Goal: Task Accomplishment & Management: Manage account settings

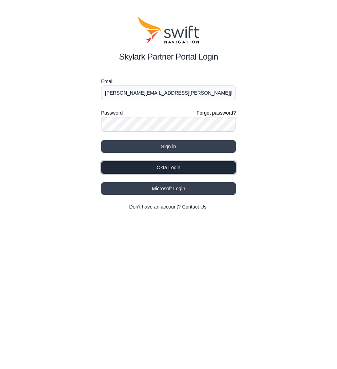
click at [138, 164] on button "Okta Login" at bounding box center [168, 167] width 135 height 13
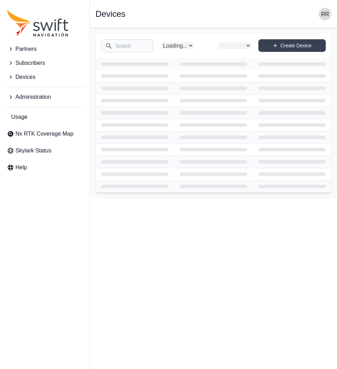
select select
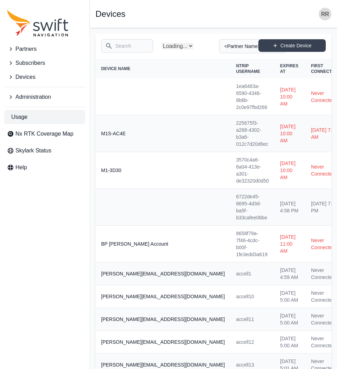
select select "Partner Name"
click at [23, 62] on span "Subscribers" at bounding box center [29, 63] width 29 height 8
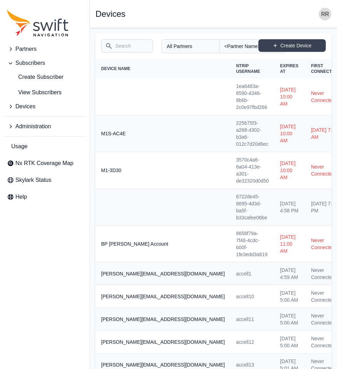
click at [122, 48] on input "Search" at bounding box center [127, 45] width 52 height 13
type input "c"
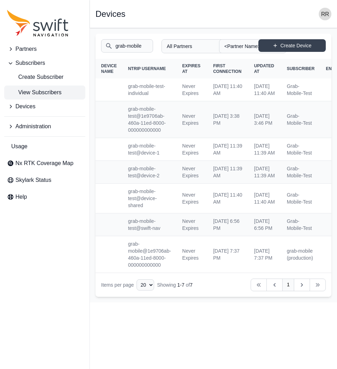
type input "grab-mobile"
click at [49, 93] on span "View Subscribers" at bounding box center [34, 92] width 54 height 8
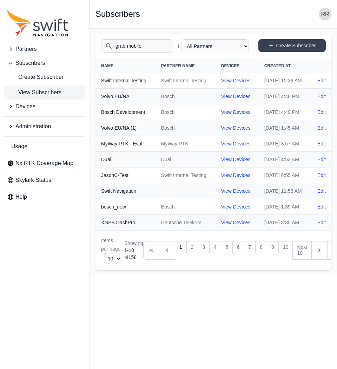
click at [134, 45] on input "grab-mobile" at bounding box center [136, 45] width 71 height 13
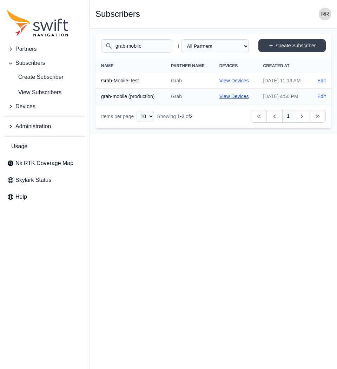
type input "grab-mobile"
click at [221, 99] on link "View Devices" at bounding box center [233, 97] width 29 height 6
select select "fe55257b-e26b-4112-869a-e544fc77323b"
